Goal: Navigation & Orientation: Understand site structure

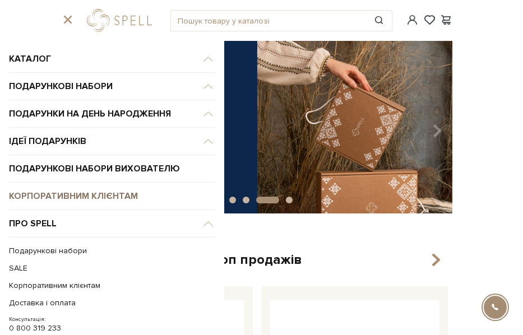
click at [82, 204] on link "Корпоративним клієнтам" at bounding box center [112, 196] width 206 height 27
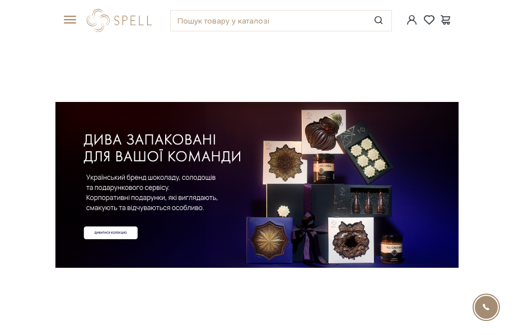
click at [68, 17] on span at bounding box center [67, 20] width 11 height 10
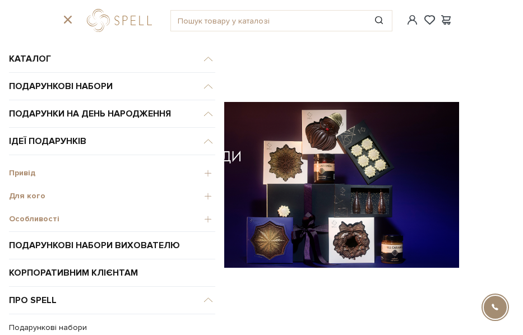
click at [201, 174] on span "Привід" at bounding box center [112, 173] width 206 height 10
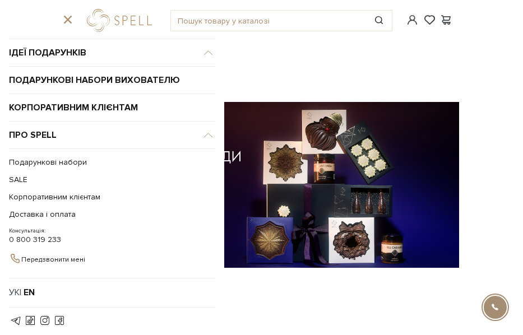
scroll to position [89, 0]
click at [111, 17] on link "logo" at bounding box center [122, 20] width 70 height 23
